Goal: Communication & Community: Answer question/provide support

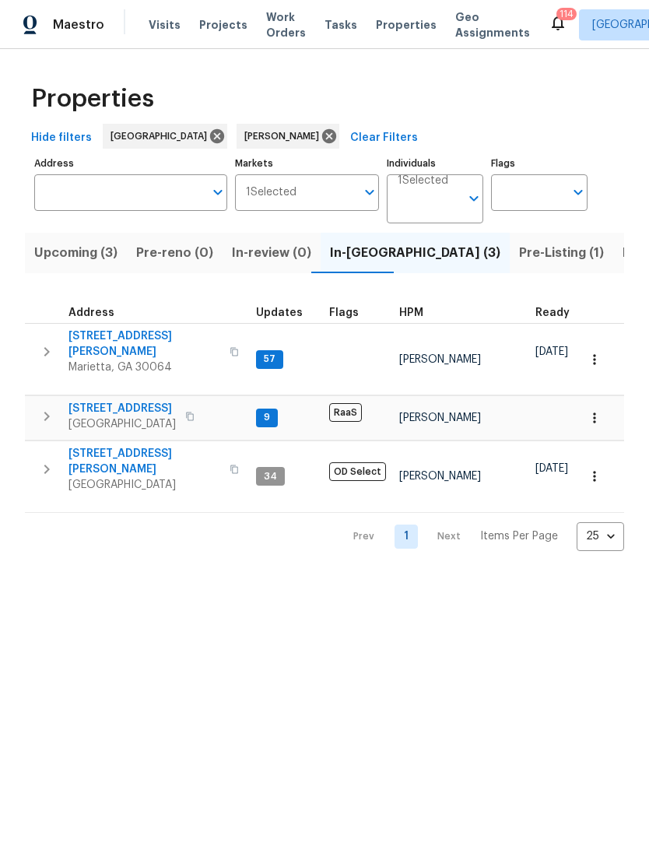
click at [112, 339] on span "[STREET_ADDRESS][PERSON_NAME]" at bounding box center [144, 343] width 152 height 31
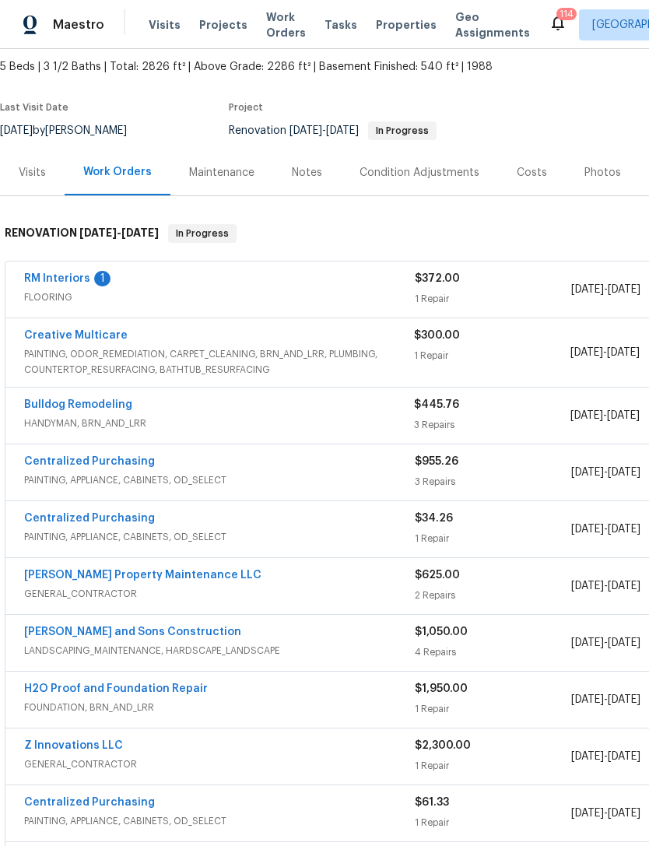
scroll to position [86, 0]
click at [54, 274] on link "RM Interiors" at bounding box center [57, 278] width 66 height 11
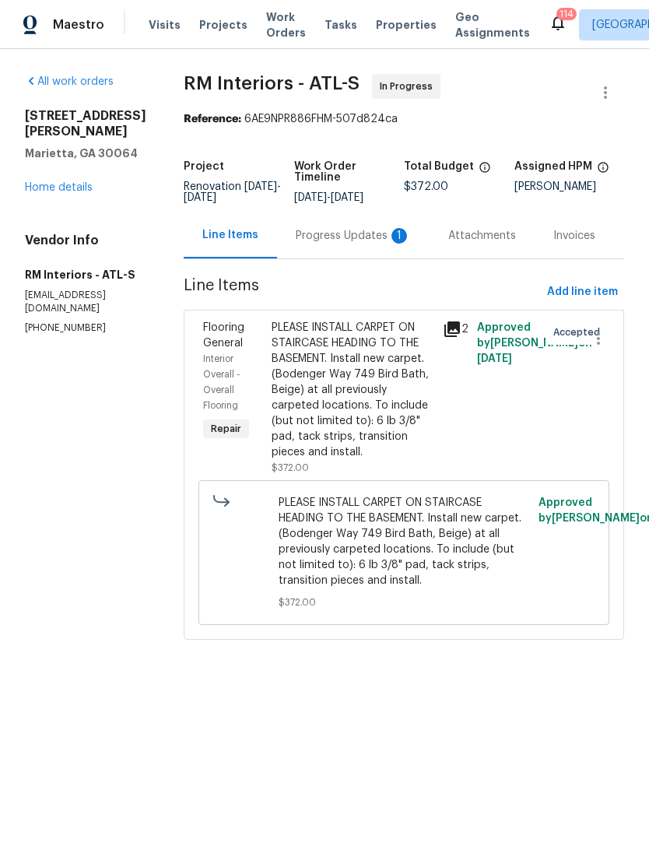
click at [324, 248] on div "Progress Updates 1" at bounding box center [353, 235] width 153 height 46
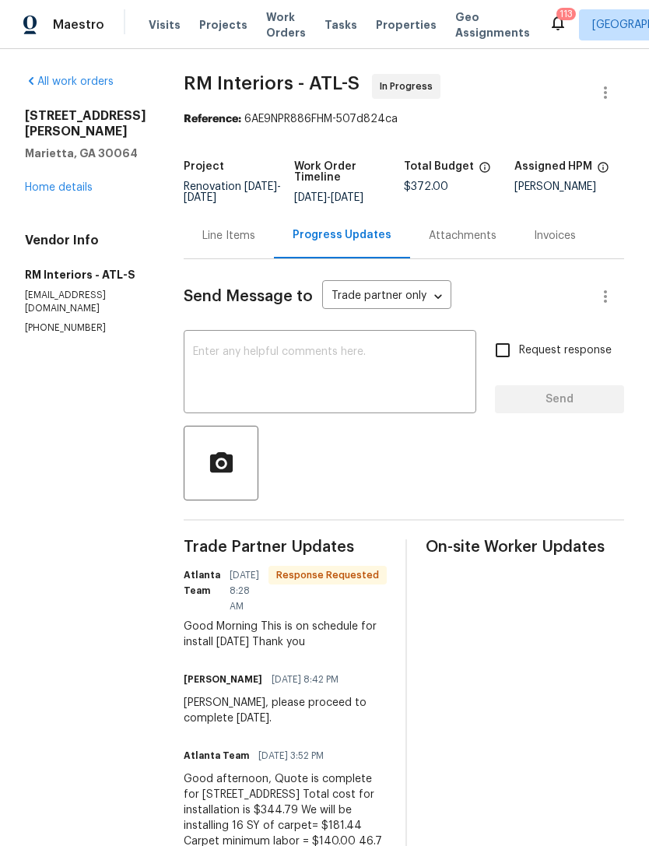
click at [344, 379] on textarea at bounding box center [330, 373] width 274 height 54
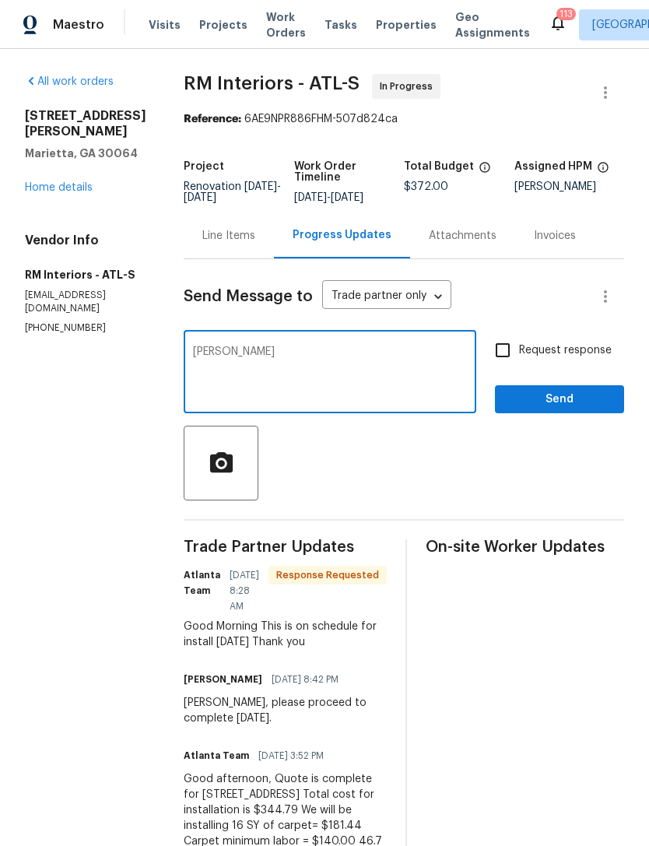
type textarea "Ty"
click at [510, 349] on input "Request response" at bounding box center [502, 350] width 33 height 33
checkbox input "true"
click at [546, 401] on span "Send" at bounding box center [559, 399] width 104 height 19
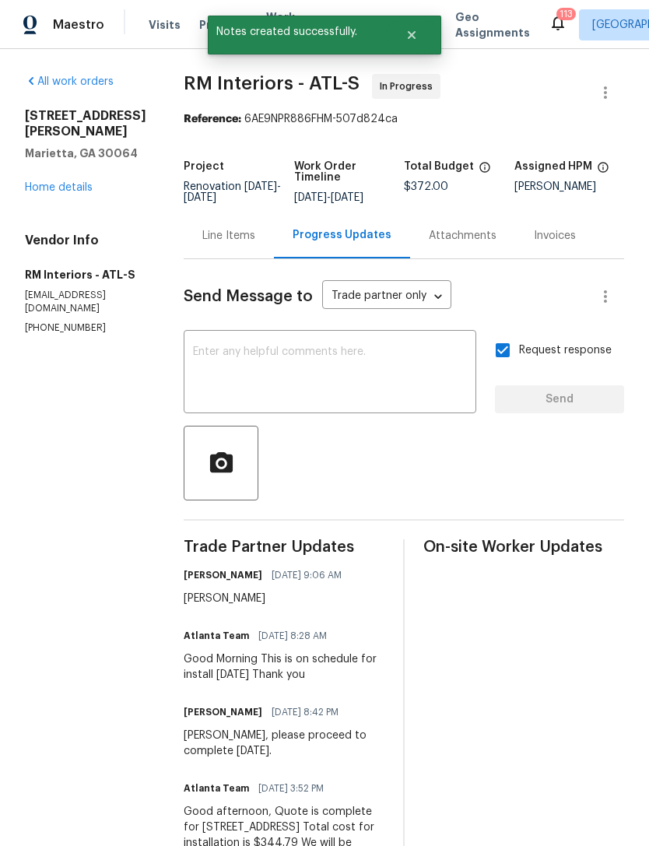
click at [46, 191] on link "Home details" at bounding box center [59, 187] width 68 height 11
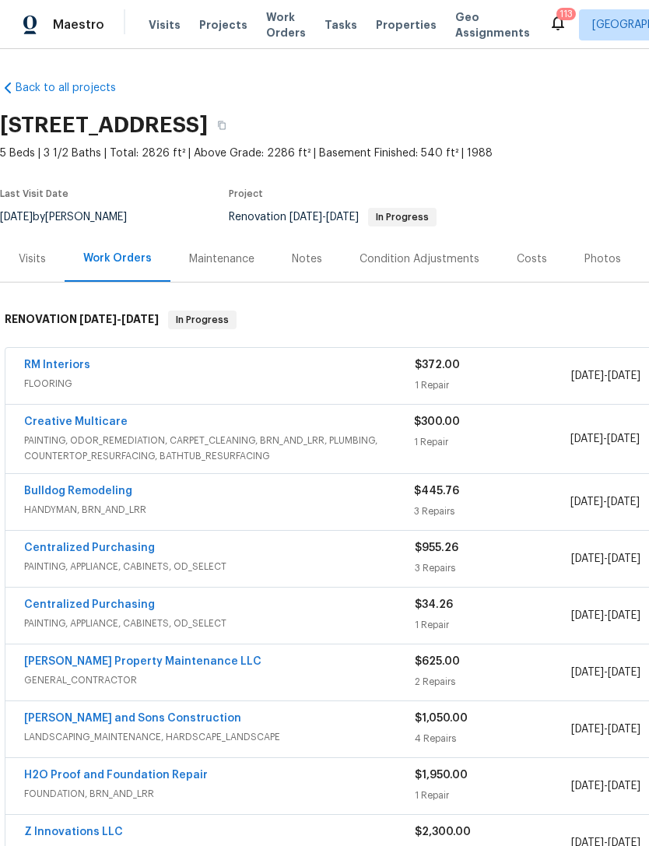
click at [53, 369] on link "RM Interiors" at bounding box center [57, 365] width 66 height 11
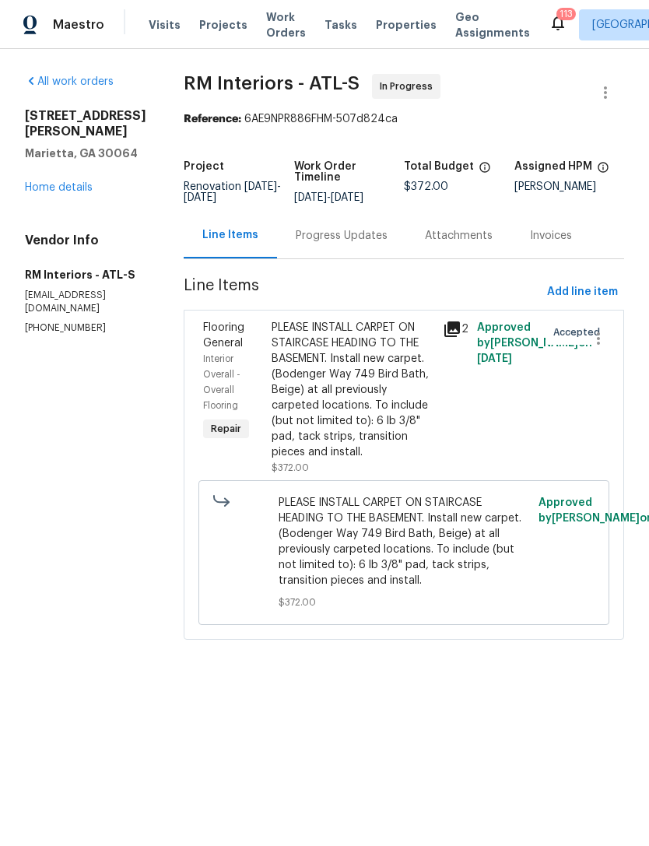
click at [218, 348] on span "Flooring General" at bounding box center [223, 335] width 41 height 26
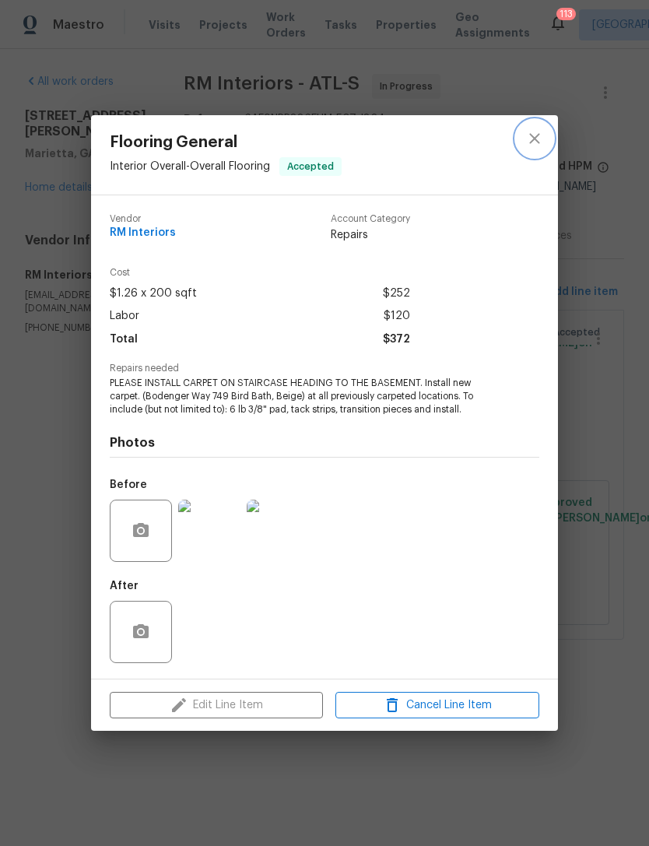
click at [539, 129] on icon "close" at bounding box center [534, 138] width 19 height 19
